Goal: Information Seeking & Learning: Understand process/instructions

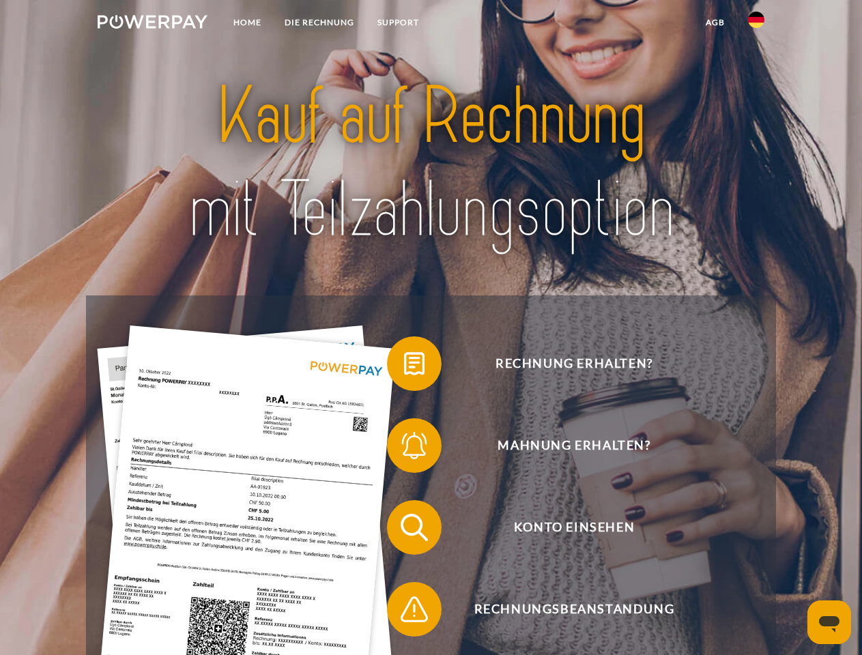
click at [152, 24] on img at bounding box center [153, 22] width 110 height 14
click at [756, 24] on img at bounding box center [756, 20] width 16 height 16
click at [715, 23] on link "agb" at bounding box center [715, 22] width 42 height 25
click at [404, 367] on span at bounding box center [394, 364] width 68 height 68
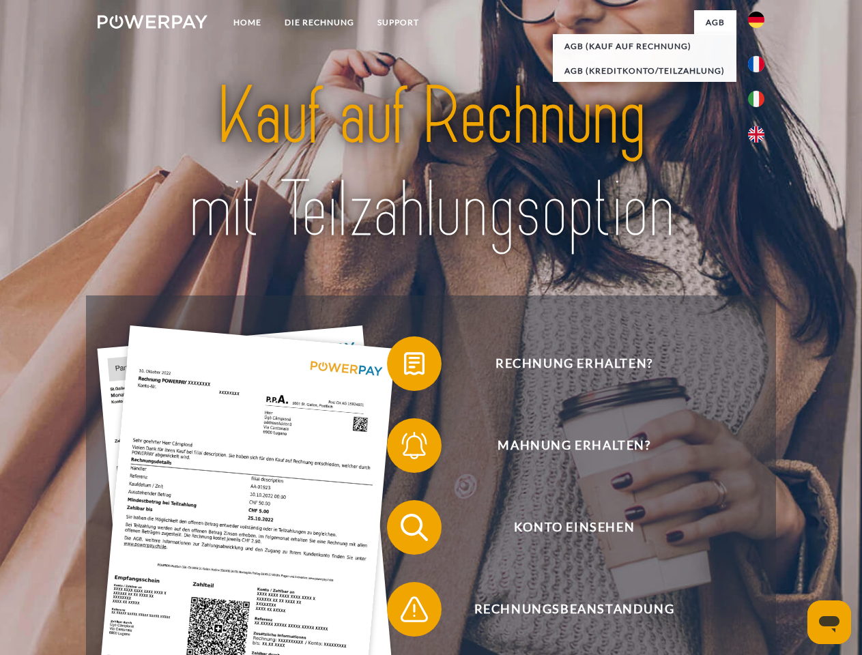
click at [404, 449] on span at bounding box center [394, 446] width 68 height 68
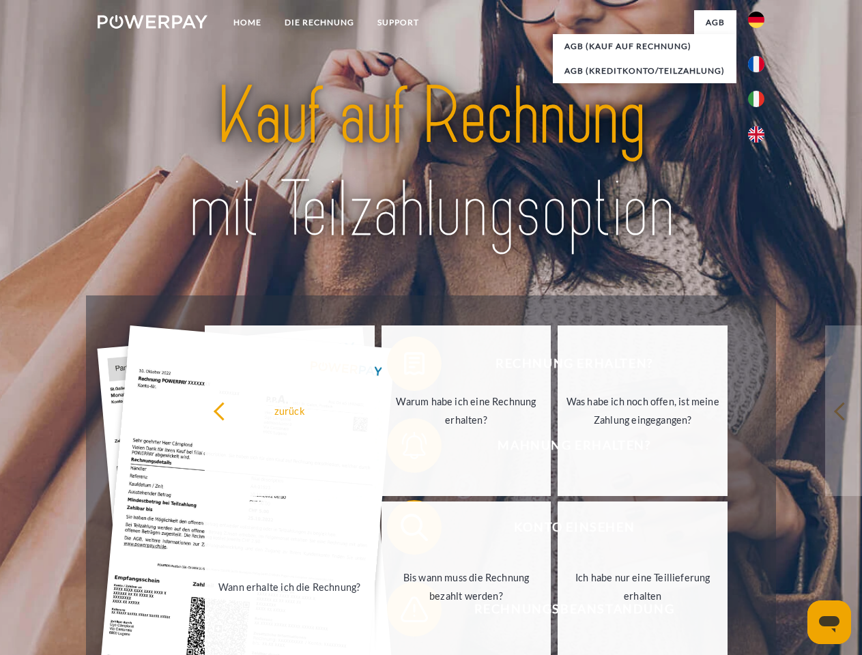
click at [404, 530] on link "Bis wann muss die Rechnung bezahlt werden?" at bounding box center [467, 587] width 170 height 171
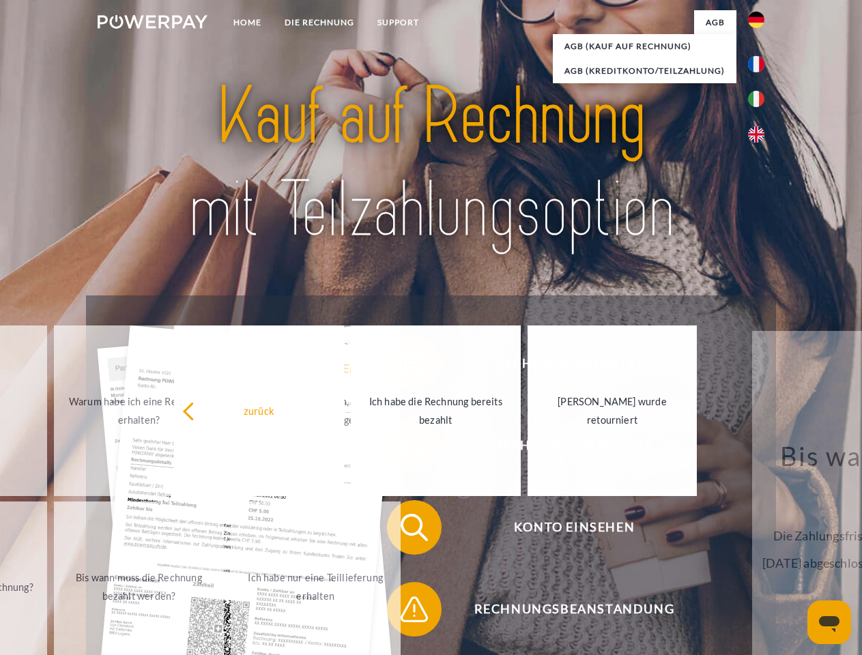
click at [404, 612] on span at bounding box center [394, 610] width 68 height 68
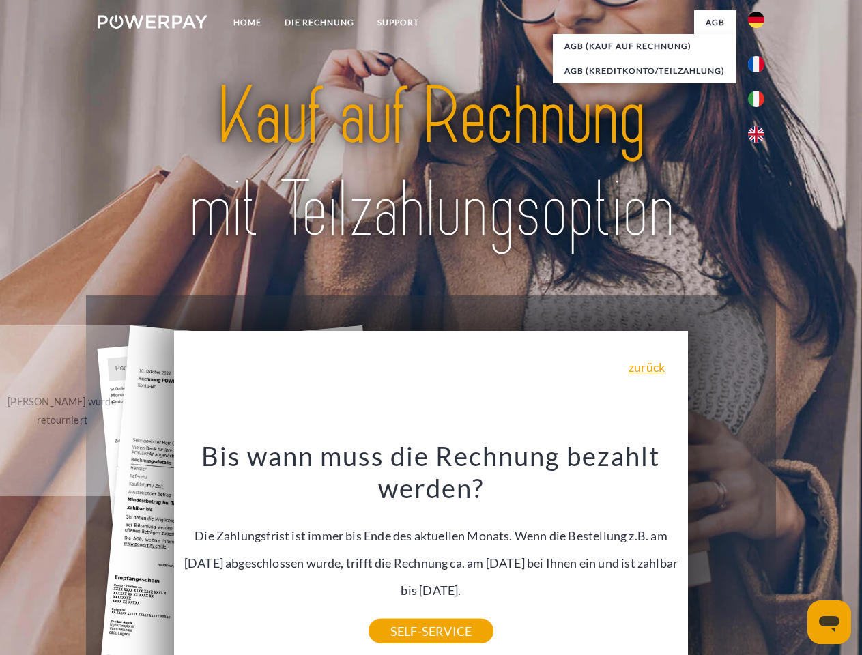
click at [830, 623] on icon "Messaging-Fenster öffnen" at bounding box center [829, 624] width 20 height 16
